Goal: Understand process/instructions: Learn how to perform a task or action

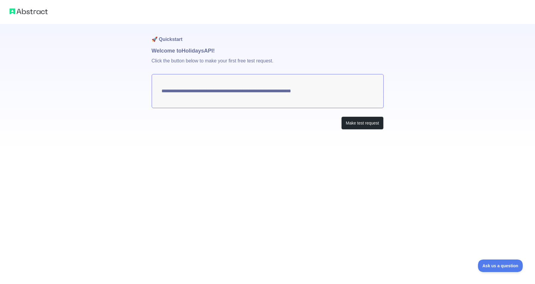
click at [245, 96] on textarea "**********" at bounding box center [268, 91] width 232 height 34
click at [364, 122] on button "Make test request" at bounding box center [362, 122] width 42 height 13
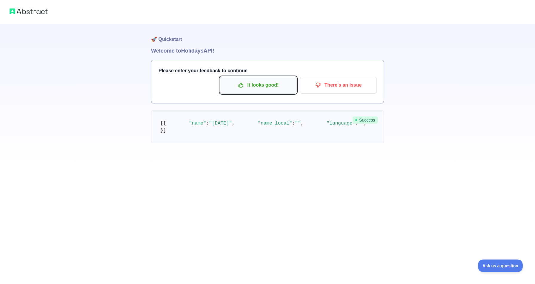
click at [250, 87] on p "It looks good!" at bounding box center [259, 85] width 68 height 10
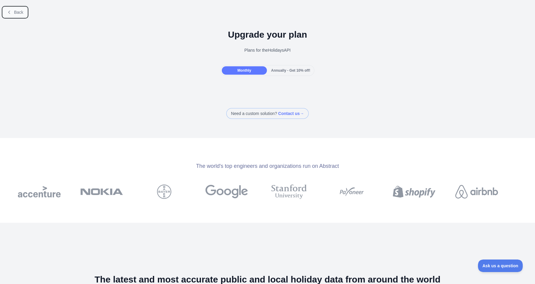
click at [20, 16] on button "Back" at bounding box center [15, 12] width 24 height 10
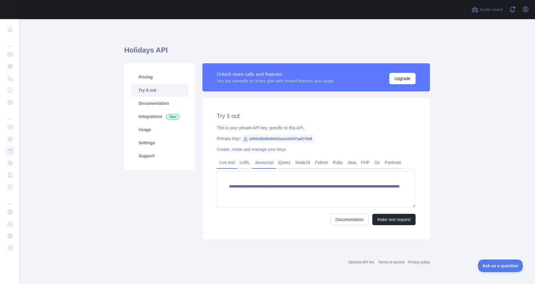
click at [259, 160] on link "Javascript" at bounding box center [264, 163] width 24 height 10
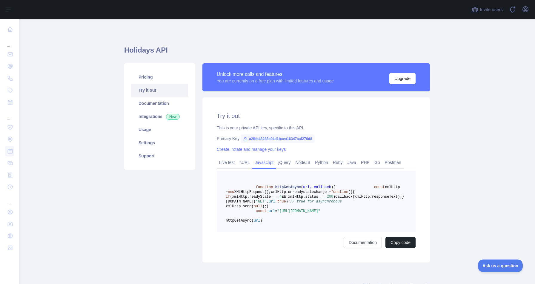
click at [297, 185] on pre "function httpGetAsync ( url, callback ) { const xmlHttp = new XMLHttpRequest();…" at bounding box center [316, 201] width 199 height 61
click at [311, 210] on pre "function httpGetAsync ( url, callback ) { const xmlHttp = new XMLHttpRequest();…" at bounding box center [316, 201] width 199 height 61
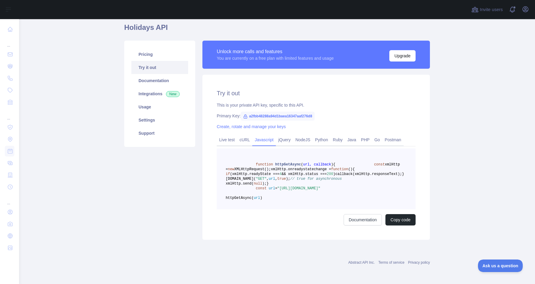
scroll to position [25, 0]
click at [400, 226] on button "Copy code" at bounding box center [401, 219] width 30 height 11
click at [364, 226] on link "Documentation" at bounding box center [369, 219] width 38 height 11
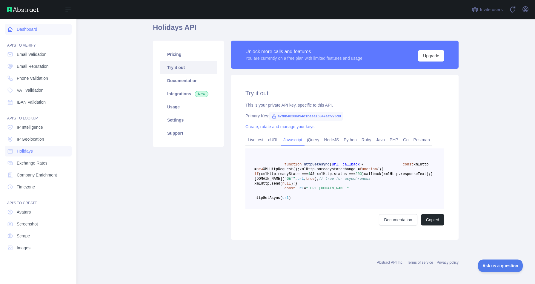
click at [16, 28] on link "Dashboard" at bounding box center [38, 29] width 67 height 11
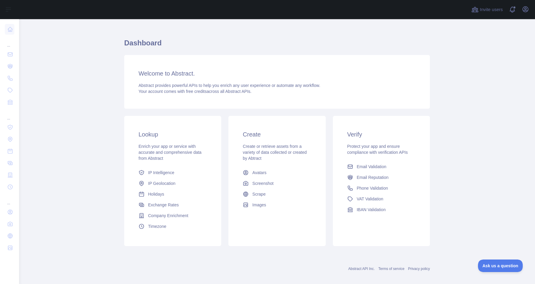
scroll to position [6, 0]
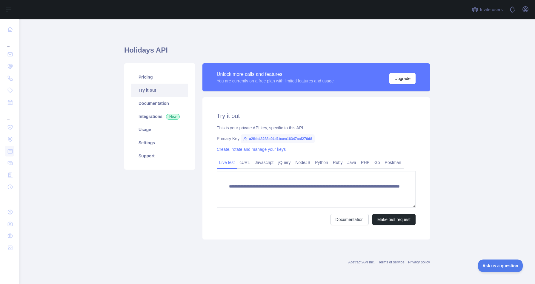
click at [272, 135] on span "a2fbb48288a94d1baea16347aaf276d8" at bounding box center [278, 138] width 74 height 9
click at [284, 139] on span "a2fbb48288a94d1baea16347aaf276d8" at bounding box center [278, 138] width 74 height 9
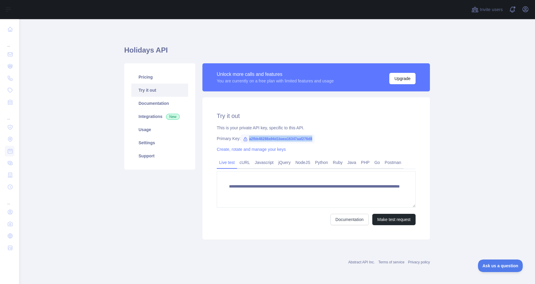
click at [284, 139] on span "a2fbb48288a94d1baea16347aaf276d8" at bounding box center [278, 138] width 74 height 9
copy span "a2fbb48288a94d1baea16347aaf276d8"
click at [349, 219] on link "Documentation" at bounding box center [350, 219] width 38 height 11
